Goal: Task Accomplishment & Management: Complete application form

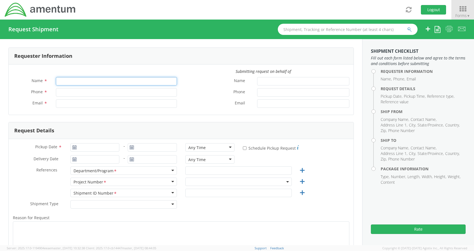
click at [115, 82] on input "Name *" at bounding box center [116, 81] width 121 height 8
type input "[PERSON_NAME]"
type input "[PERSON_NAME][EMAIL_ADDRESS][PERSON_NAME][DOMAIN_NAME]"
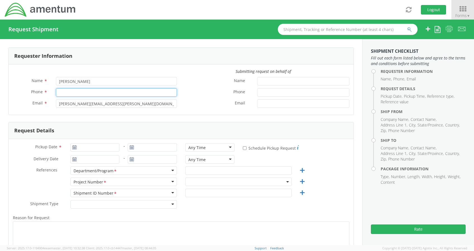
click at [58, 92] on input "Phone *" at bounding box center [116, 92] width 121 height 8
type input "2403856004"
select select "ADMN.100046.00000"
type input "2403856004"
click at [201, 89] on label "Phone *" at bounding box center [217, 91] width 72 height 7
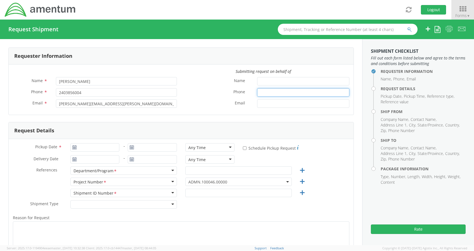
click at [257, 89] on input "Phone *" at bounding box center [303, 92] width 92 height 8
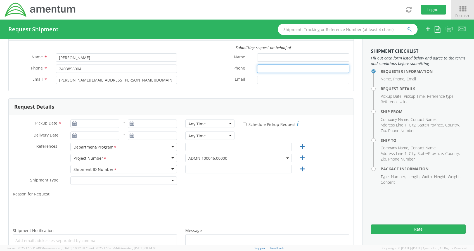
scroll to position [26, 0]
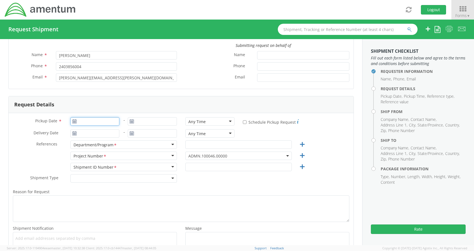
click at [97, 123] on input "Pickup Date *" at bounding box center [94, 121] width 49 height 8
type input "[DATE]"
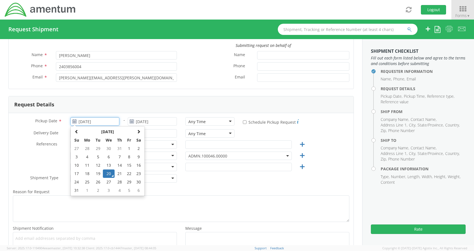
click at [109, 173] on td "20" at bounding box center [109, 174] width 12 height 8
click at [103, 123] on input "[DATE]" at bounding box center [94, 121] width 49 height 8
click at [117, 174] on td "21" at bounding box center [120, 174] width 10 height 8
type input "[DATE]"
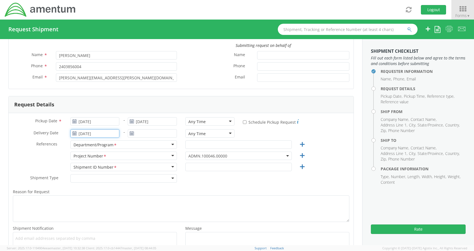
click at [82, 133] on input "[DATE]" at bounding box center [94, 134] width 49 height 8
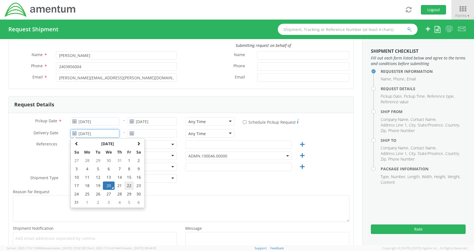
click at [128, 187] on td "22" at bounding box center [129, 186] width 10 height 8
type input "[DATE]"
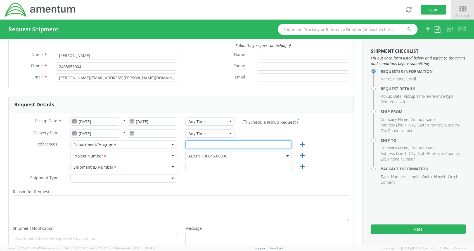
click at [188, 143] on input "text" at bounding box center [238, 145] width 107 height 8
type input "Legal G&A"
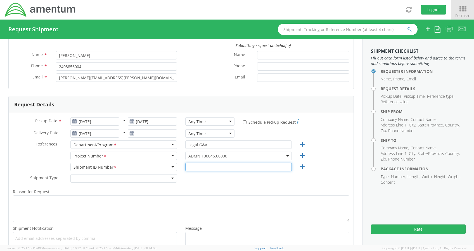
click at [192, 166] on input "text" at bounding box center [238, 167] width 107 height 8
type input "0001"
click at [180, 191] on label "Reason for Request *" at bounding box center [181, 192] width 345 height 7
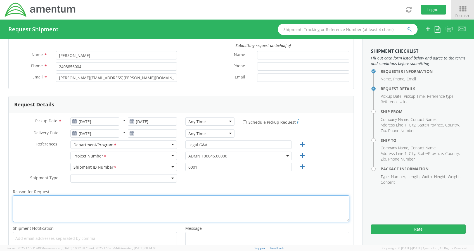
click at [180, 196] on textarea "Reason for Request *" at bounding box center [181, 209] width 337 height 27
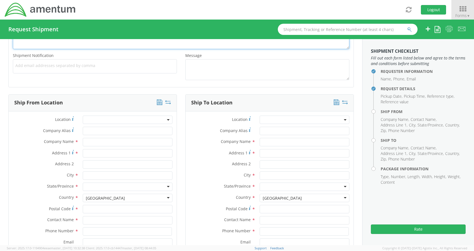
scroll to position [205, 0]
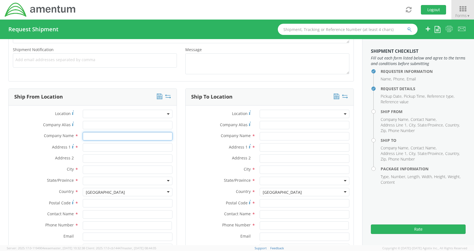
click at [95, 133] on input "text" at bounding box center [128, 136] width 90 height 8
type input "L"
type input "Amentum Services, Inc."
click at [47, 149] on label "Address 1 *" at bounding box center [44, 147] width 70 height 8
click at [83, 149] on input "Address 1 *" at bounding box center [128, 147] width 90 height 8
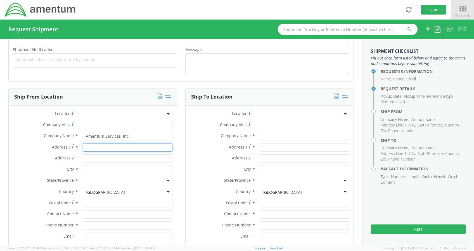
click at [99, 149] on input "Address 1 *" at bounding box center [128, 147] width 90 height 8
click at [92, 148] on input "Address 1 *" at bounding box center [128, 147] width 90 height 8
type input "[STREET_ADDRESS]"
click at [125, 156] on input "Address 2 *" at bounding box center [128, 159] width 90 height 8
type input "Suite 700"
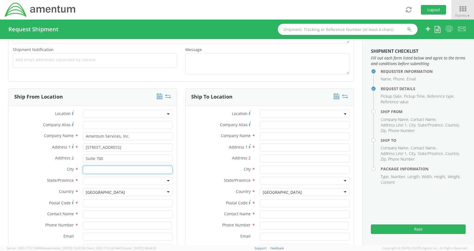
click at [110, 169] on input "text" at bounding box center [128, 170] width 90 height 8
type input "[PERSON_NAME]"
click at [109, 180] on div at bounding box center [128, 181] width 90 height 8
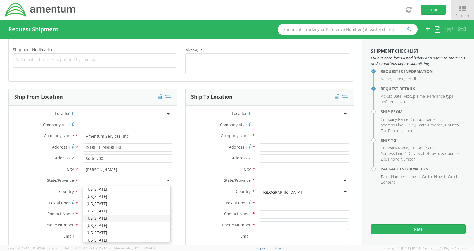
scroll to position [337, 0]
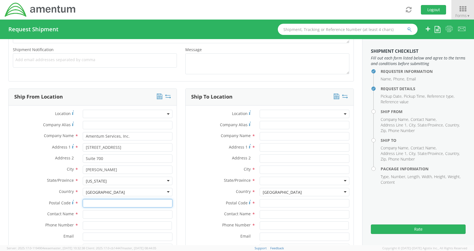
click at [101, 199] on input "Postal Code *" at bounding box center [128, 203] width 90 height 8
type input "20171"
click at [91, 213] on input "text" at bounding box center [128, 215] width 90 height 8
type input "M"
type input "[PERSON_NAME]"
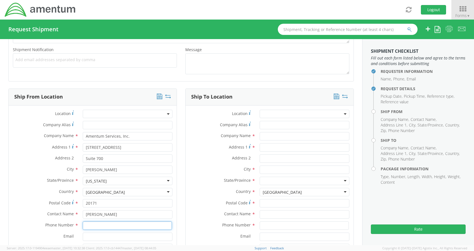
click at [87, 222] on input at bounding box center [127, 226] width 89 height 8
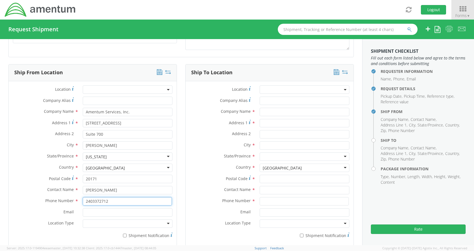
scroll to position [230, 0]
type input "2403372712"
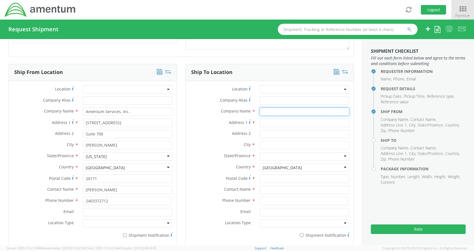
click at [260, 112] on input "text" at bounding box center [305, 112] width 90 height 8
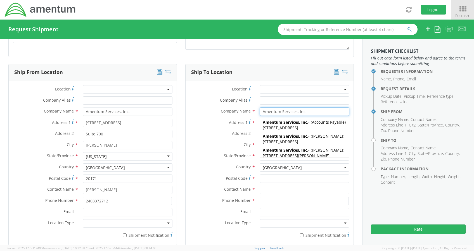
type input "Amentum Services, Inc."
click at [230, 129] on div "Address 1 *" at bounding box center [270, 124] width 168 height 11
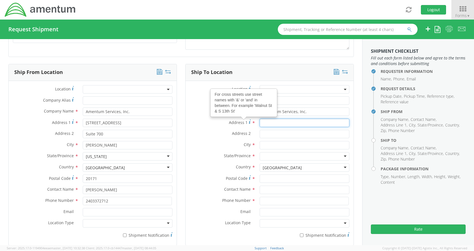
click at [264, 123] on input "Address 1 For cross streets use street names with '&' or 'and' in between. For …" at bounding box center [305, 123] width 90 height 8
type input "[STREET_ADDRESS]"
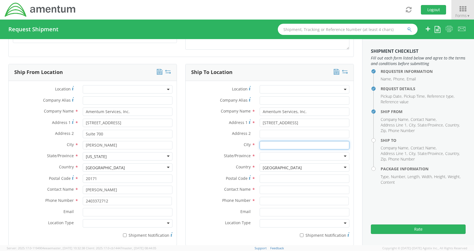
click at [260, 144] on input "text" at bounding box center [305, 145] width 90 height 8
type input "[GEOGRAPHIC_DATA]"
click at [263, 156] on input "select-one" at bounding box center [263, 157] width 1 height 6
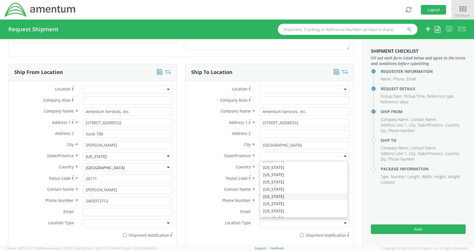
scroll to position [130, 0]
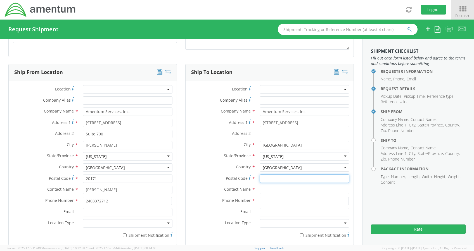
click at [260, 177] on input "Postal Code *" at bounding box center [305, 179] width 90 height 8
type input "21718"
click at [262, 188] on input "text" at bounding box center [305, 190] width 90 height 8
type input "[PERSON_NAME]"
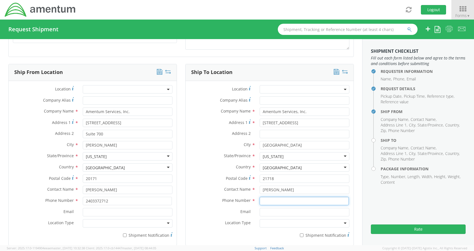
click at [262, 202] on input at bounding box center [304, 201] width 89 height 8
type input "2403856004"
click at [226, 208] on label "Email *" at bounding box center [221, 211] width 70 height 7
click at [260, 208] on input "Email *" at bounding box center [305, 212] width 90 height 8
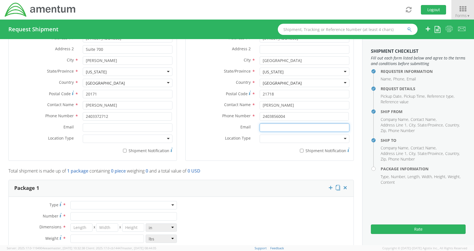
scroll to position [316, 0]
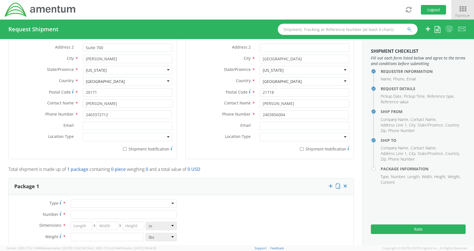
click at [132, 204] on div at bounding box center [123, 204] width 107 height 8
type input "1"
type input "9.5"
type input "12.5"
type input "0.25"
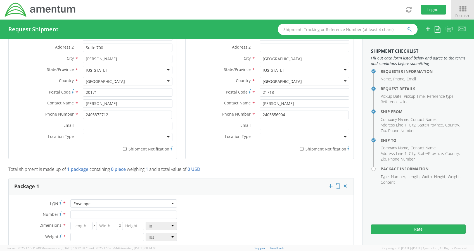
type input "1"
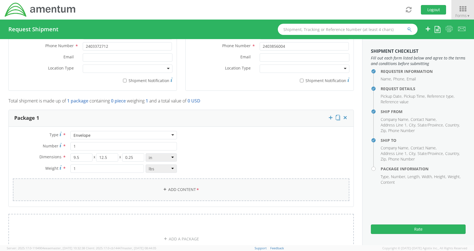
scroll to position [385, 0]
click at [173, 180] on link "Add Content *" at bounding box center [181, 189] width 337 height 23
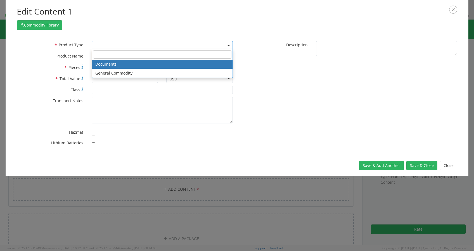
click at [125, 46] on span at bounding box center [162, 45] width 141 height 8
select select "DOCUMENT"
type input "Documents"
type input "1"
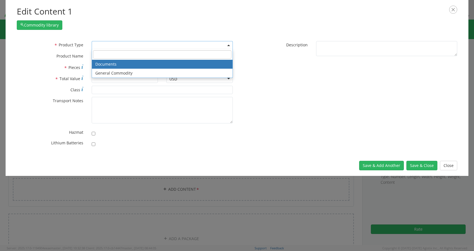
type textarea "Documents"
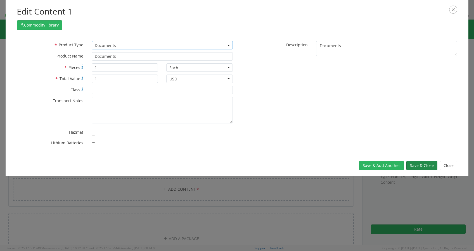
click at [420, 165] on button "Save & Close" at bounding box center [422, 166] width 31 height 10
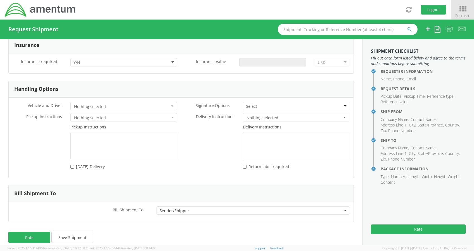
scroll to position [731, 0]
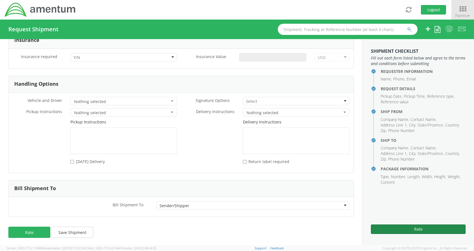
click at [419, 227] on button "Rate" at bounding box center [418, 230] width 95 height 10
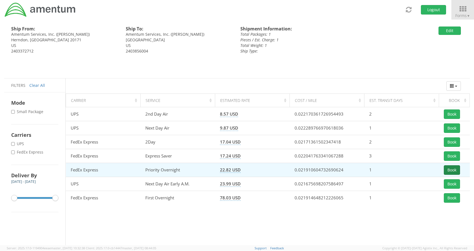
click at [452, 170] on button "Book" at bounding box center [452, 171] width 16 height 10
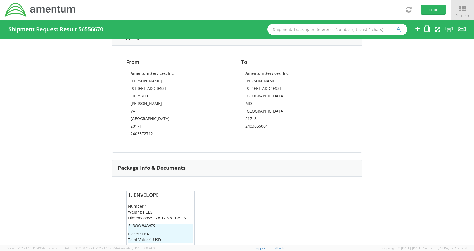
scroll to position [358, 0]
